Goal: Information Seeking & Learning: Learn about a topic

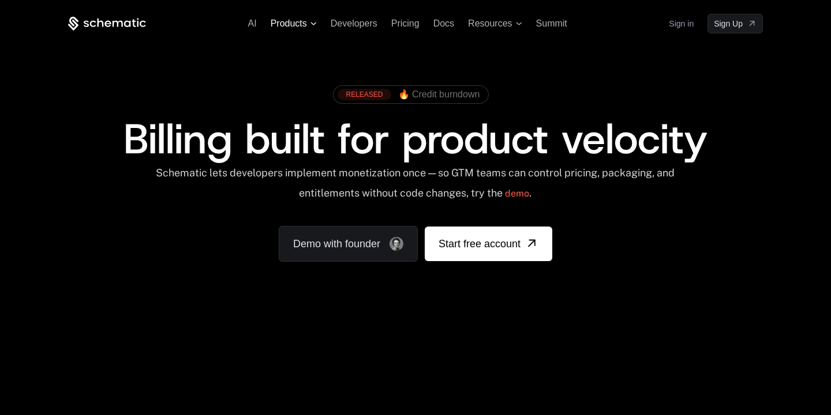
click at [293, 24] on span "Products" at bounding box center [289, 23] width 36 height 10
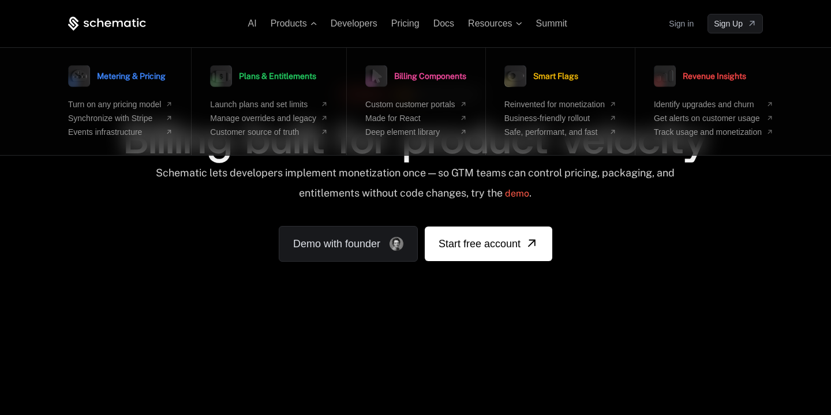
click at [625, 203] on div "Schematic lets developers implement monetization once — so GTM teams can contro…" at bounding box center [415, 187] width 521 height 41
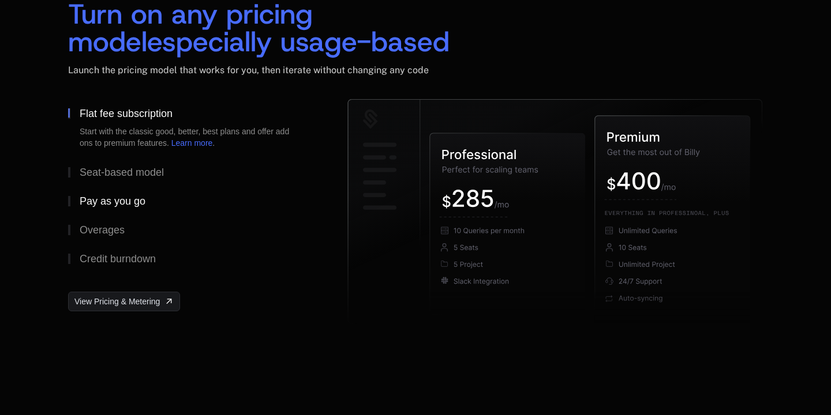
scroll to position [1838, 0]
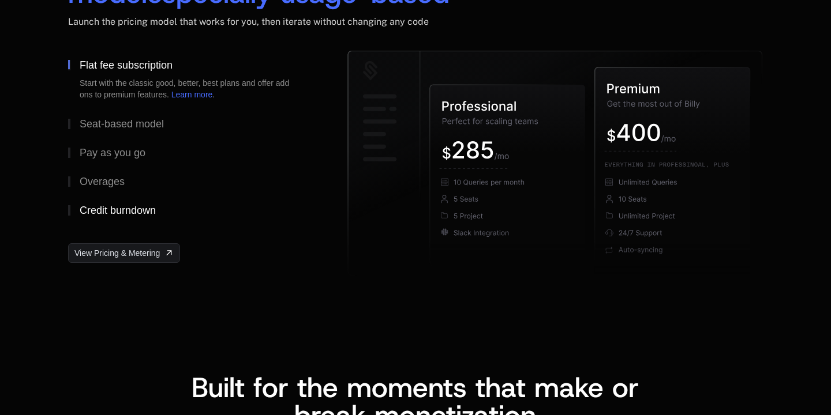
click at [124, 206] on div "Credit burndown" at bounding box center [118, 210] width 76 height 10
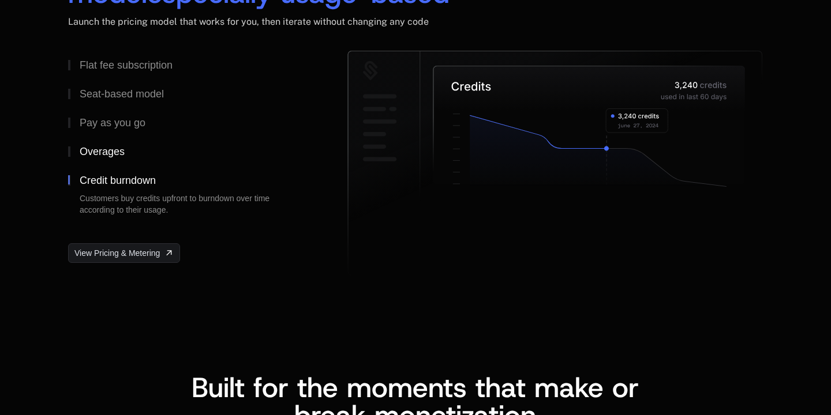
click at [138, 144] on button "Overages" at bounding box center [189, 151] width 242 height 29
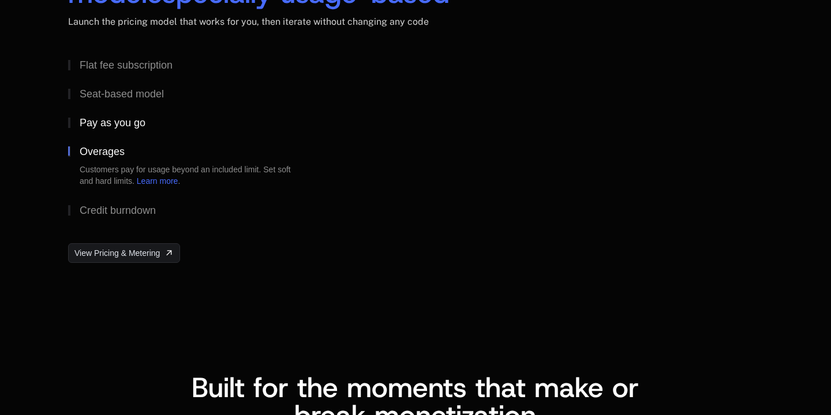
click at [142, 127] on div "Pay as you go" at bounding box center [113, 123] width 66 height 10
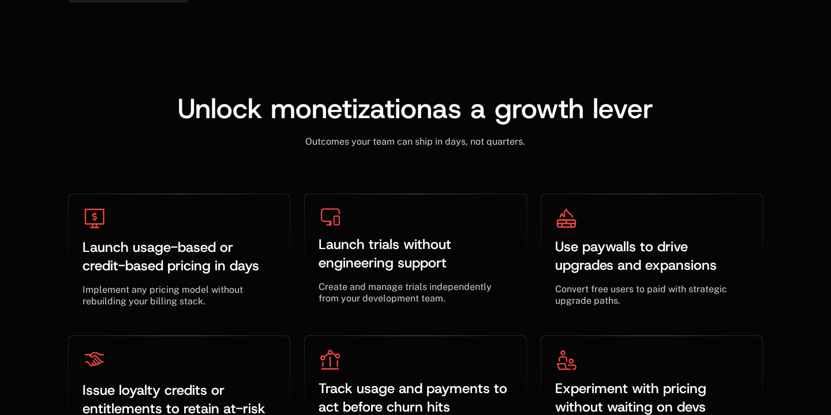
scroll to position [3550, 0]
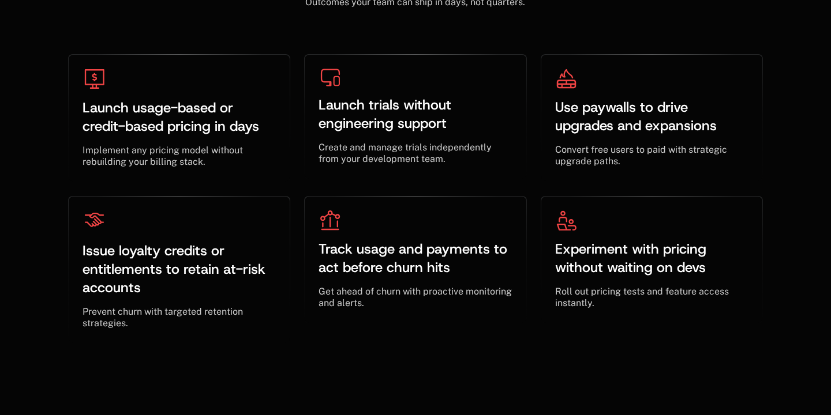
click at [291, 185] on div "Launch usage-based or credit-based pricing in days ﻿ ﻿ Implement any pricing mo…" at bounding box center [182, 121] width 229 height 135
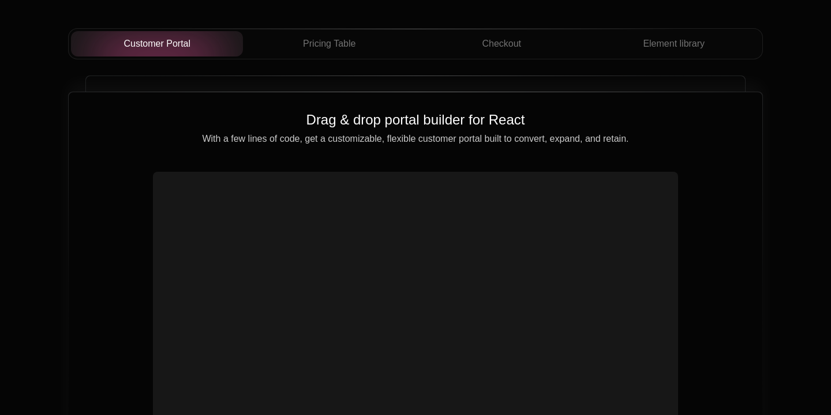
scroll to position [4152, 0]
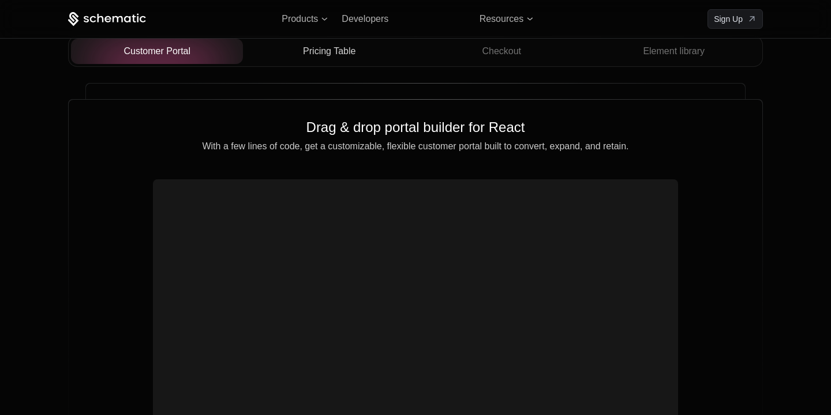
click at [337, 50] on span "Pricing Table" at bounding box center [329, 51] width 53 height 14
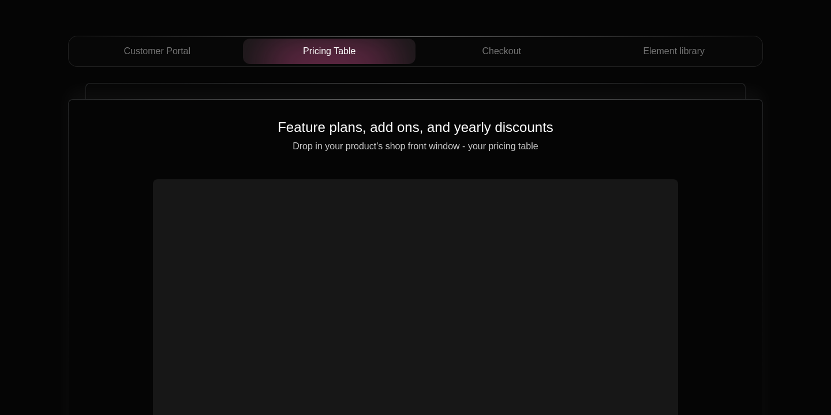
scroll to position [4243, 0]
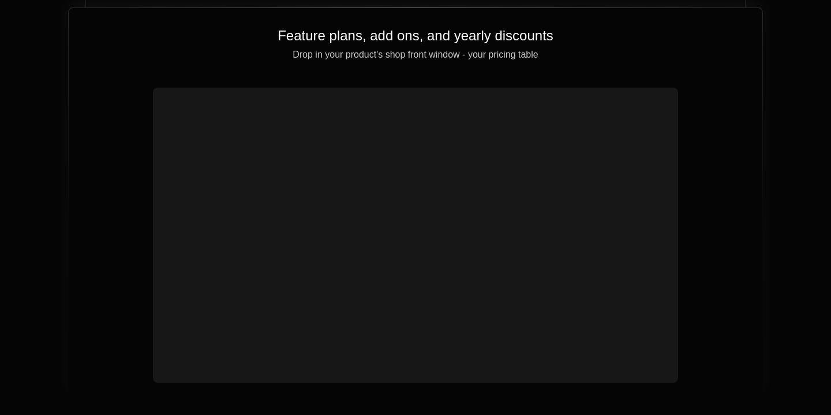
click at [389, 209] on div at bounding box center [415, 235] width 525 height 295
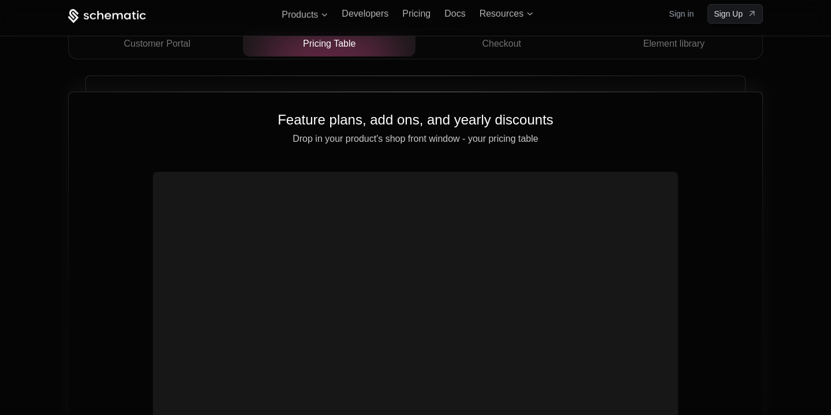
scroll to position [4156, 0]
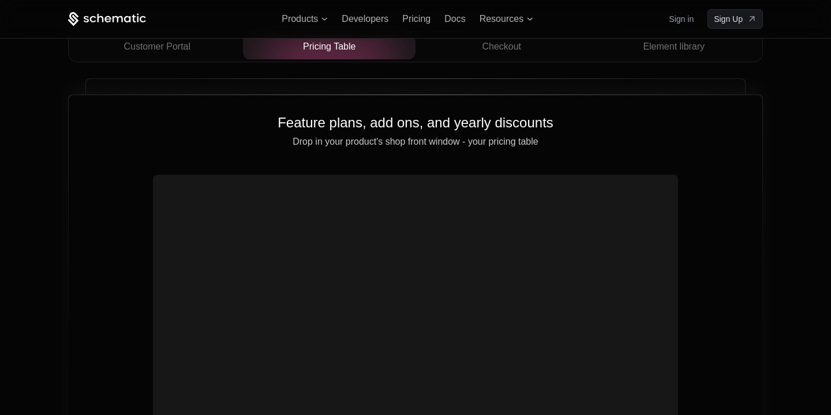
drag, startPoint x: 365, startPoint y: 237, endPoint x: 389, endPoint y: 237, distance: 24.8
click at [389, 237] on video at bounding box center [416, 308] width 516 height 258
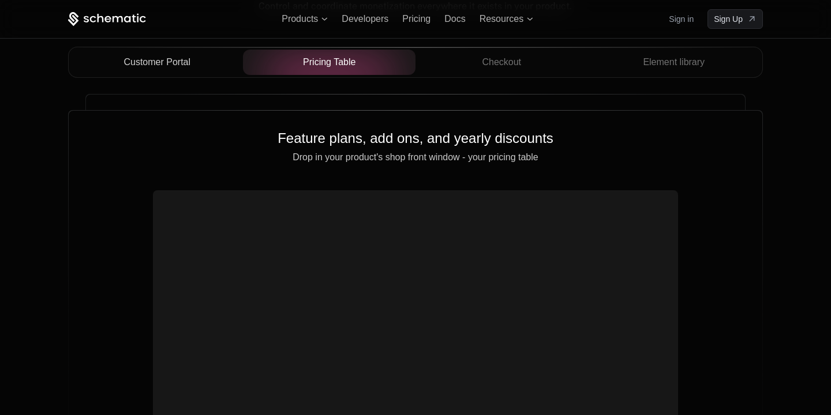
click at [166, 69] on span "Customer Portal" at bounding box center [156, 62] width 67 height 14
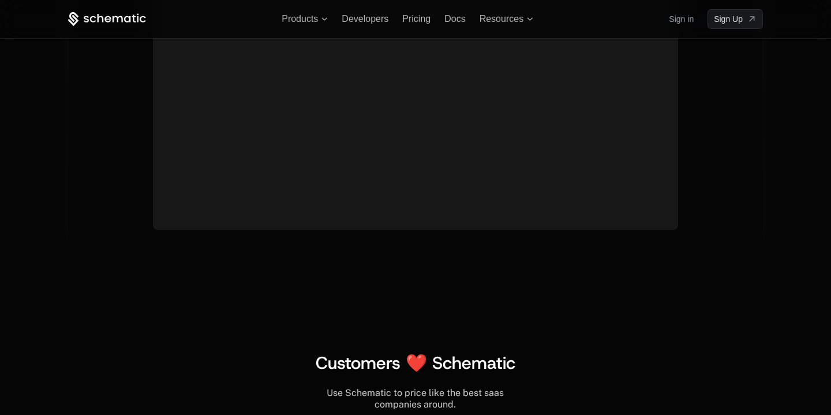
scroll to position [4275, 0]
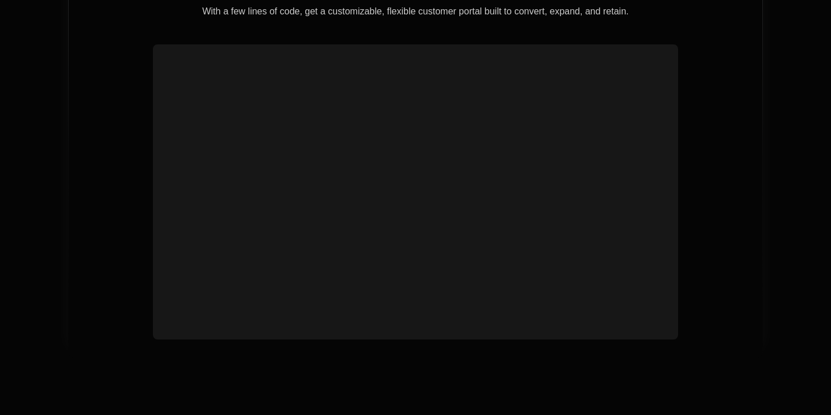
scroll to position [4256, 0]
